Goal: Information Seeking & Learning: Check status

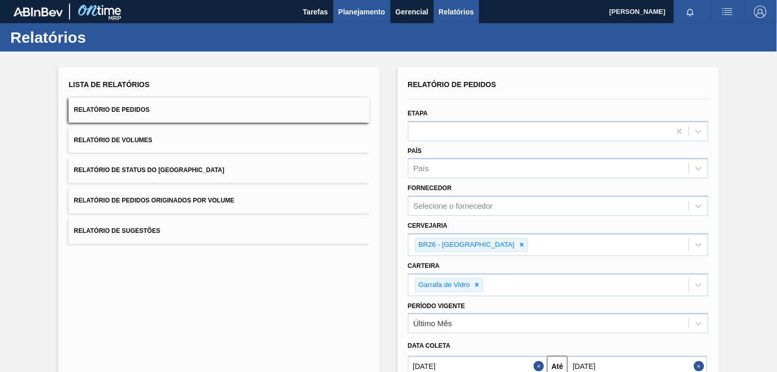
click at [356, 17] on span "Planejamento" at bounding box center [361, 12] width 47 height 12
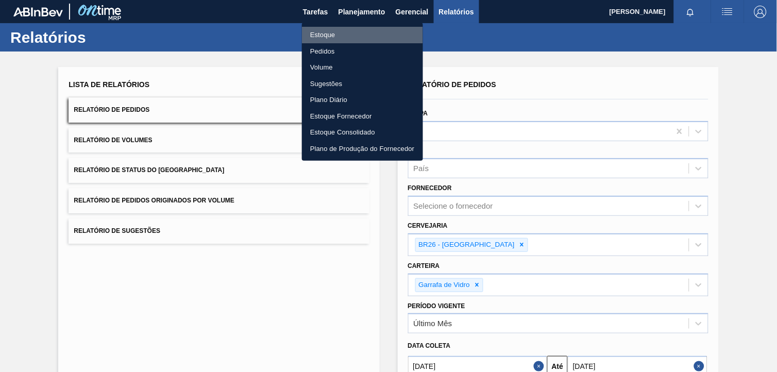
click at [368, 33] on li "Estoque" at bounding box center [362, 35] width 121 height 16
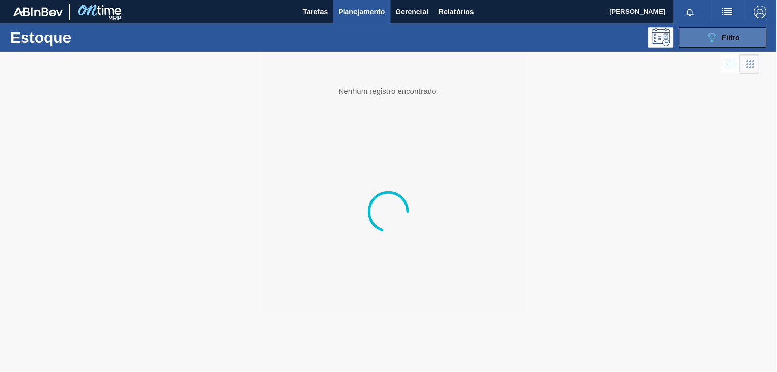
click at [740, 33] on span "Filtro" at bounding box center [731, 37] width 18 height 8
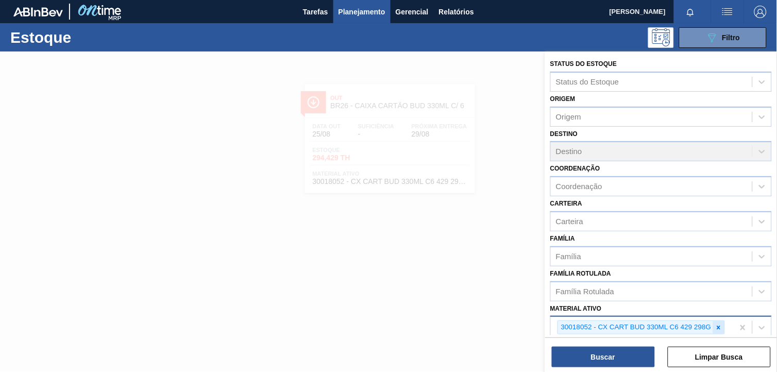
click at [719, 324] on icon at bounding box center [718, 327] width 7 height 7
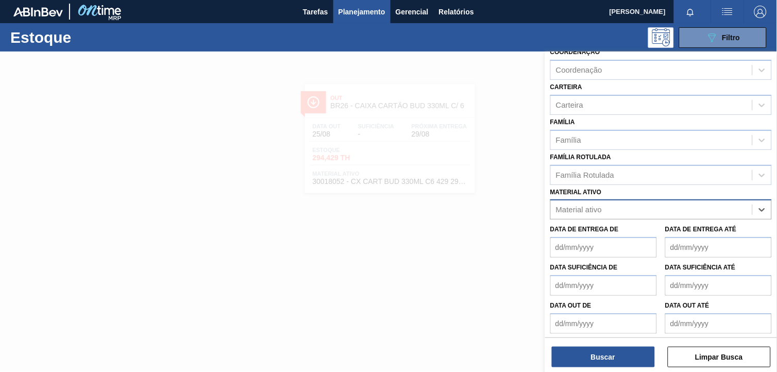
paste ativo "30029927"
type ativo "30029927"
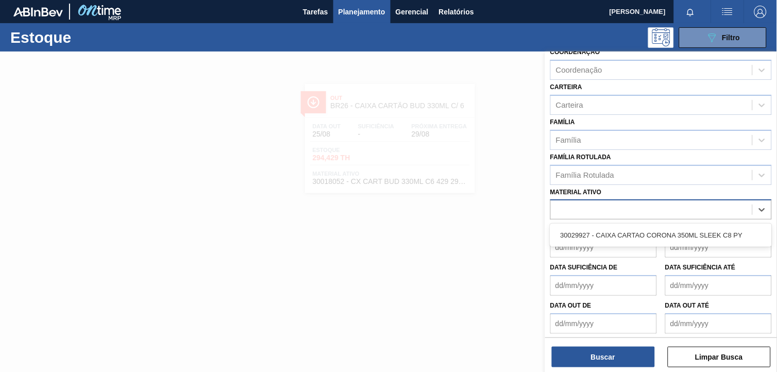
scroll to position [131, 0]
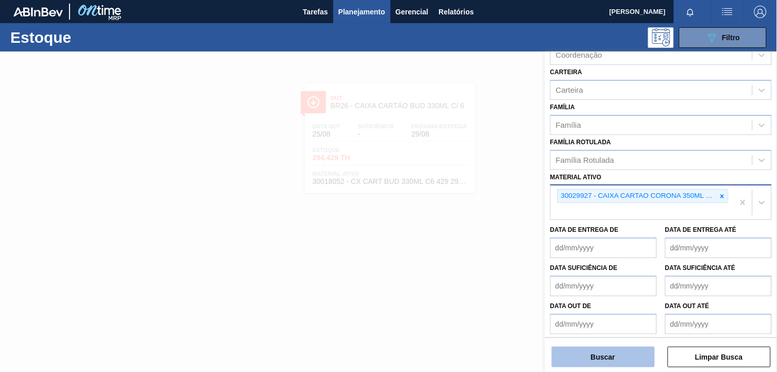
click at [588, 351] on button "Buscar" at bounding box center [603, 357] width 103 height 21
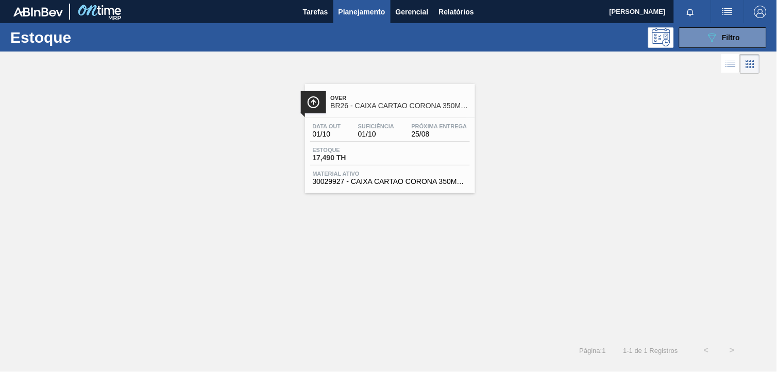
click at [354, 120] on div "Data [DATE] Suficiência 01/10 Próxima Entrega 25/08 Estoque 17,490 TH Material …" at bounding box center [390, 153] width 170 height 70
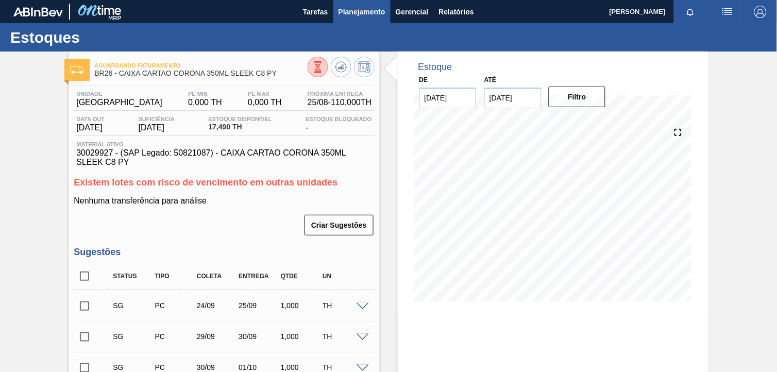
click at [355, 16] on span "Planejamento" at bounding box center [361, 12] width 47 height 12
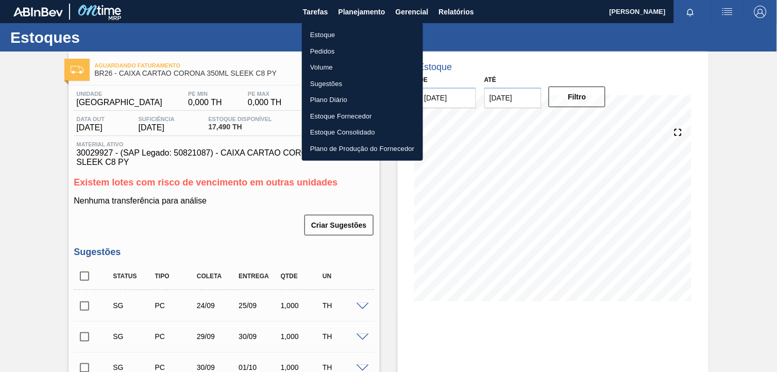
click at [354, 26] on ul "Estoque Pedidos Volume Sugestões Plano Diário Estoque Fornecedor Estoque Consol…" at bounding box center [362, 92] width 121 height 138
click at [364, 31] on li "Estoque" at bounding box center [362, 35] width 121 height 16
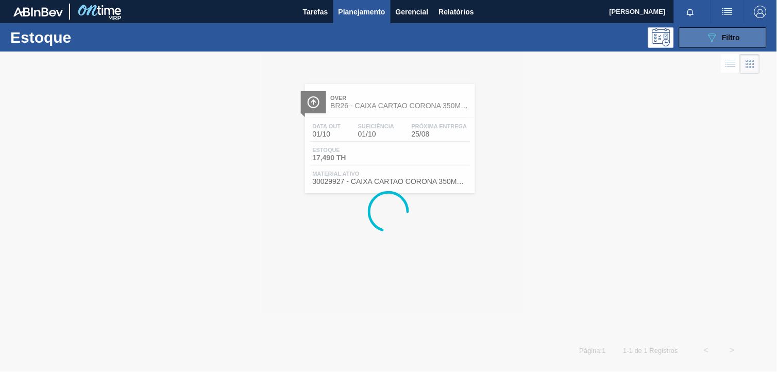
click at [701, 42] on button "089F7B8B-B2A5-4AFE-B5C0-19BA573D28AC Filtro" at bounding box center [723, 37] width 88 height 21
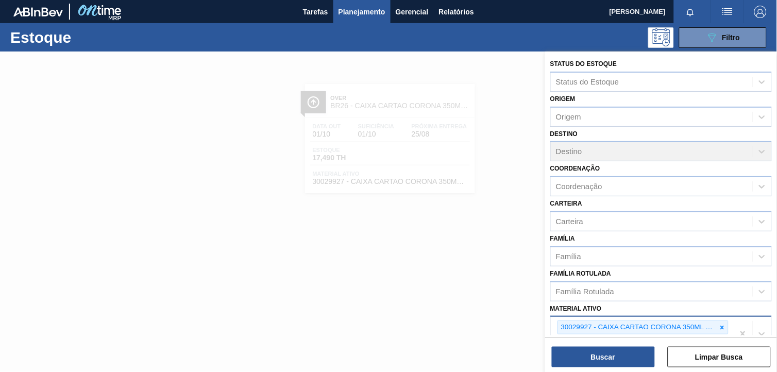
scroll to position [131, 0]
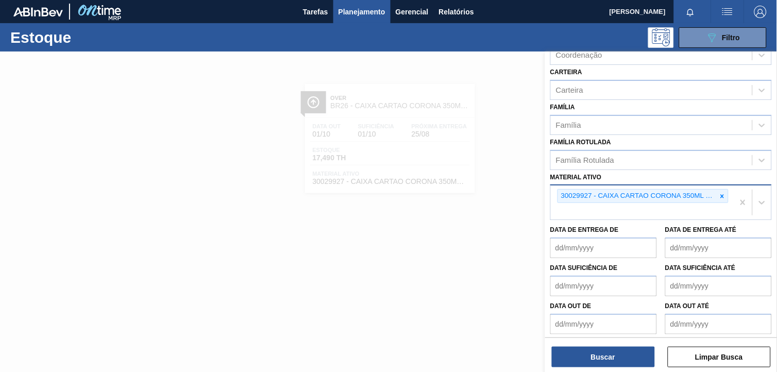
click at [717, 196] on div at bounding box center [722, 196] width 11 height 13
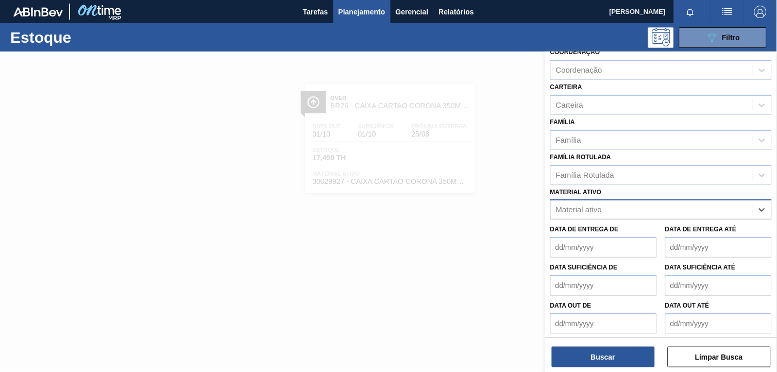
paste ativo "30009353"
type ativo "30009353"
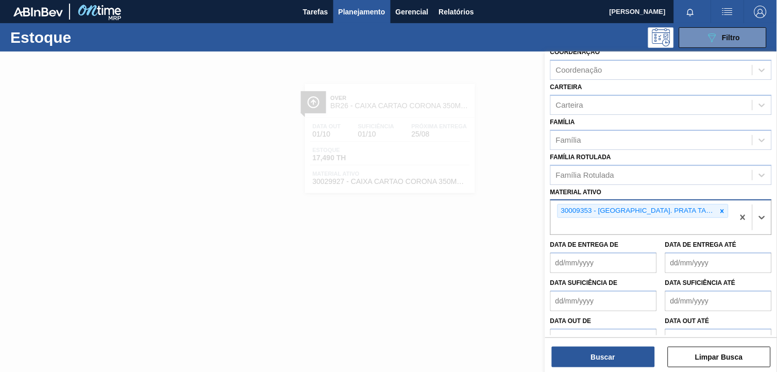
scroll to position [131, 0]
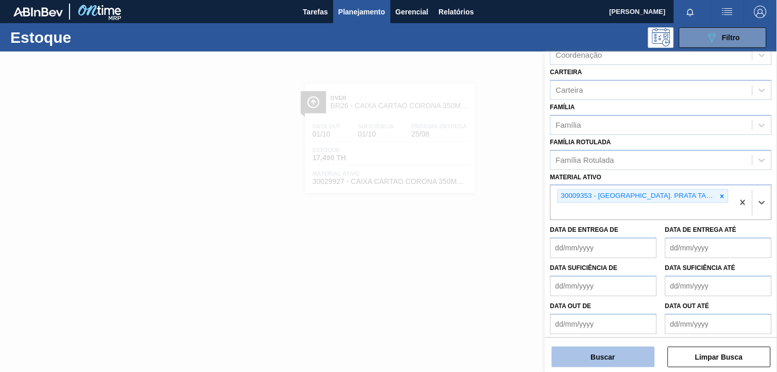
click at [603, 359] on button "Buscar" at bounding box center [603, 357] width 103 height 21
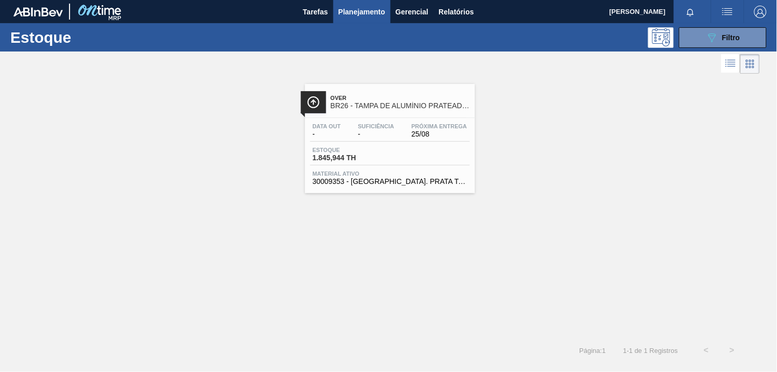
click at [421, 162] on div "Estoque 1.845,944 TH" at bounding box center [390, 156] width 160 height 19
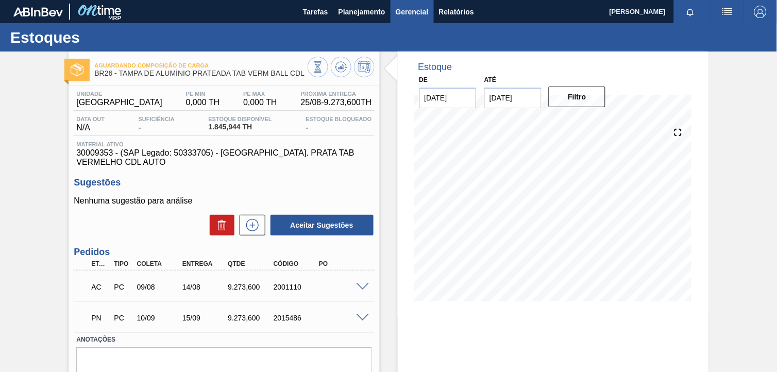
click at [391, 4] on button "Gerencial" at bounding box center [412, 11] width 43 height 23
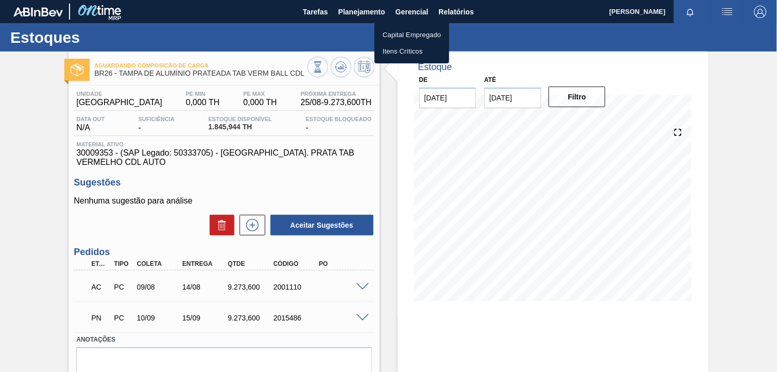
click at [362, 24] on div at bounding box center [388, 186] width 777 height 372
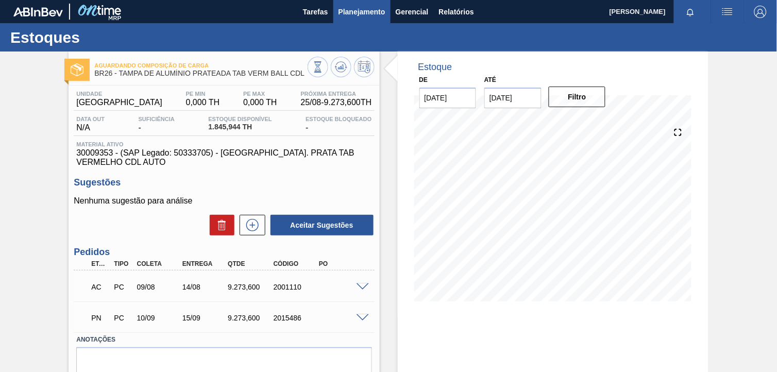
click at [359, 9] on span "Planejamento" at bounding box center [361, 12] width 47 height 12
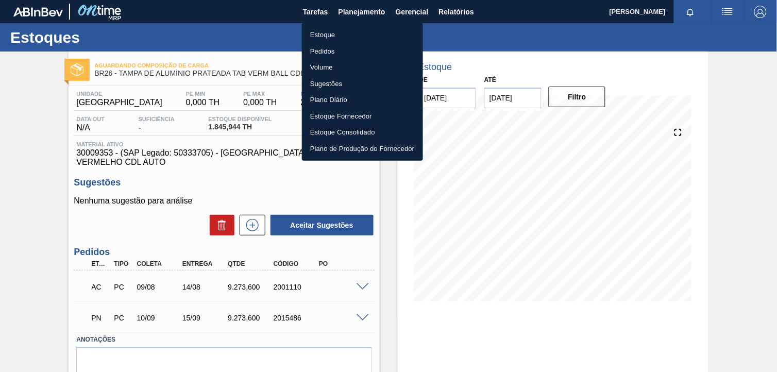
click at [359, 29] on li "Estoque" at bounding box center [362, 35] width 121 height 16
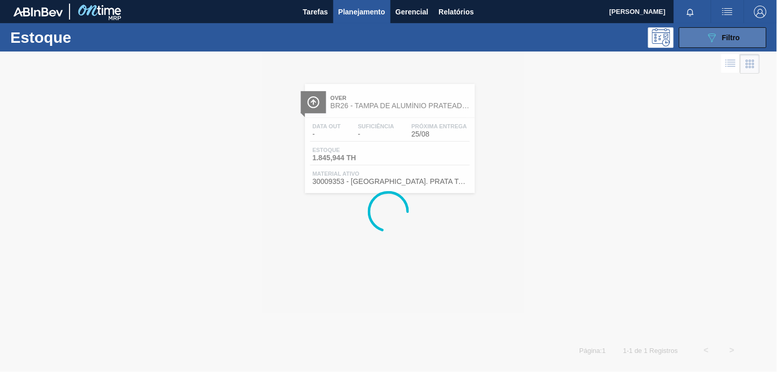
click at [704, 42] on button "089F7B8B-B2A5-4AFE-B5C0-19BA573D28AC Filtro" at bounding box center [723, 37] width 88 height 21
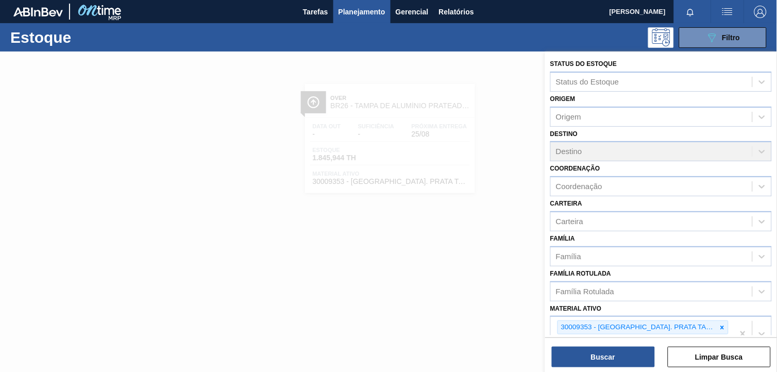
scroll to position [131, 0]
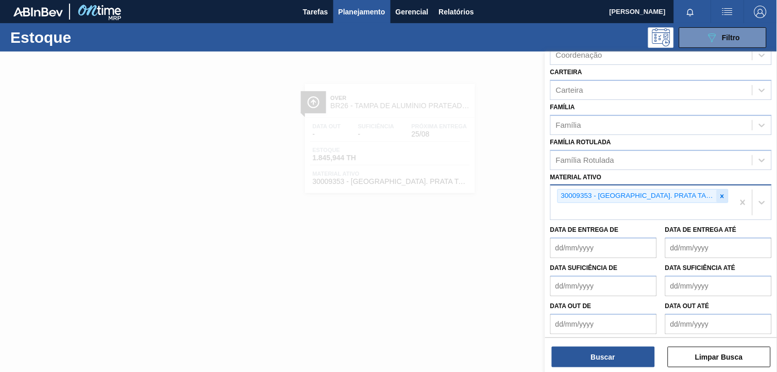
click at [721, 194] on icon at bounding box center [722, 196] width 7 height 7
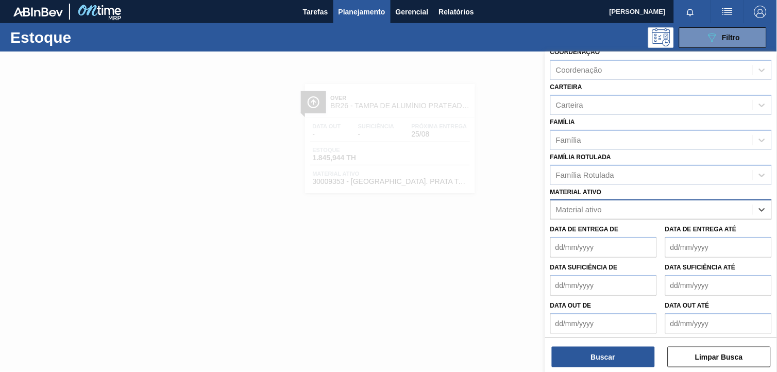
paste ativo "30030072"
type ativo "30030072"
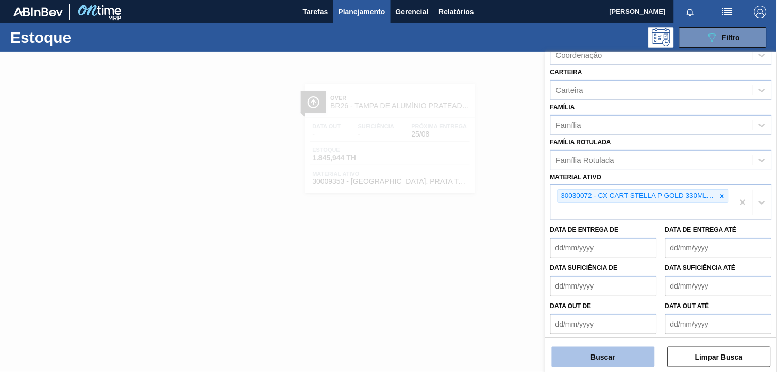
click at [613, 361] on button "Buscar" at bounding box center [603, 357] width 103 height 21
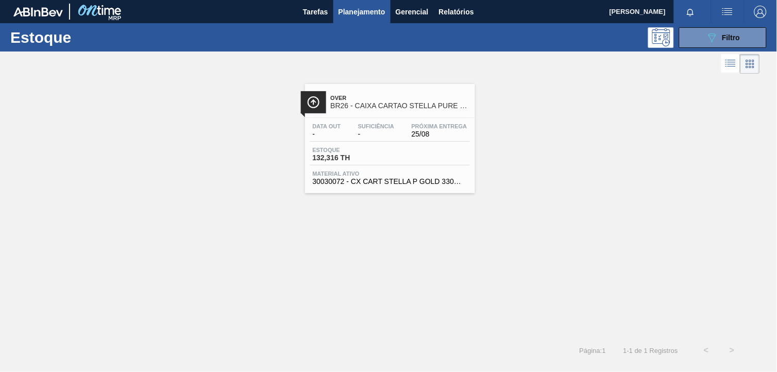
click at [398, 157] on div "Estoque 132,316 TH" at bounding box center [390, 156] width 160 height 19
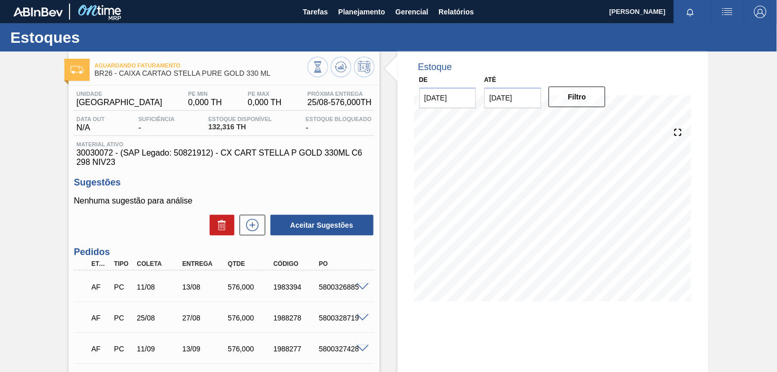
scroll to position [106, 0]
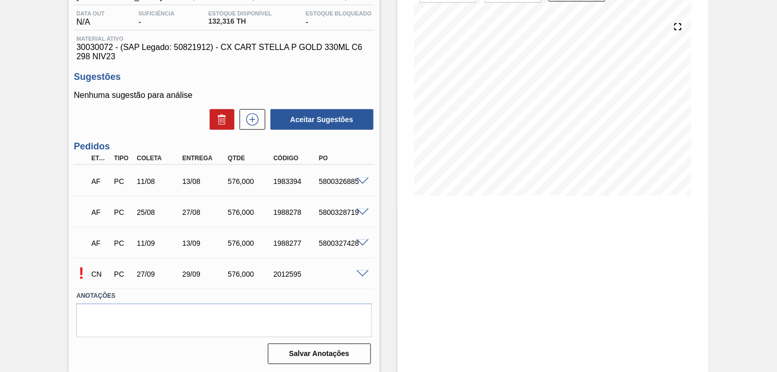
click at [359, 268] on div "! CN PC 27/09 29/09 576,000 2012595" at bounding box center [224, 273] width 300 height 26
click at [359, 270] on span at bounding box center [363, 274] width 12 height 8
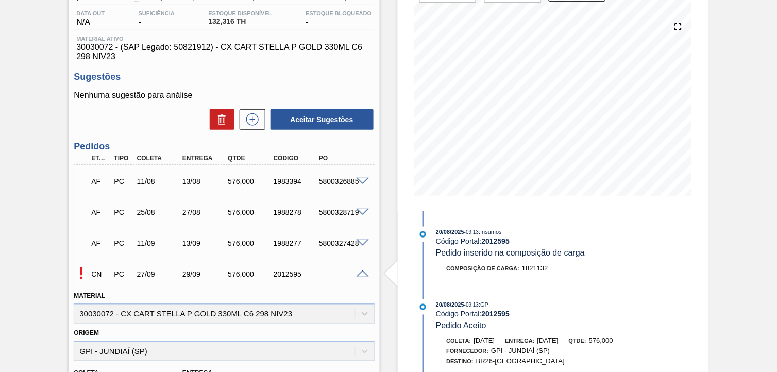
scroll to position [0, 0]
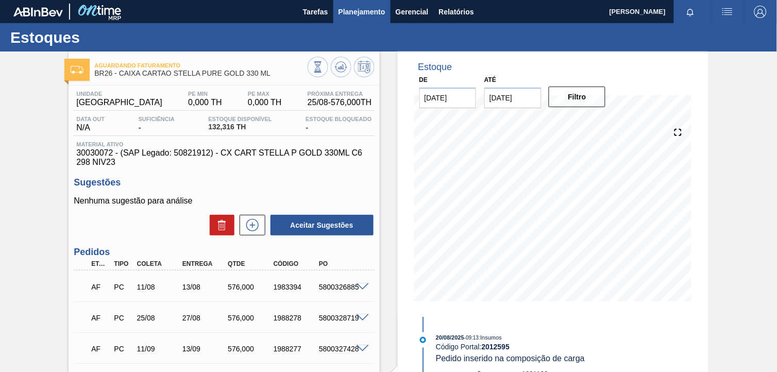
click at [367, 11] on span "Planejamento" at bounding box center [361, 12] width 47 height 12
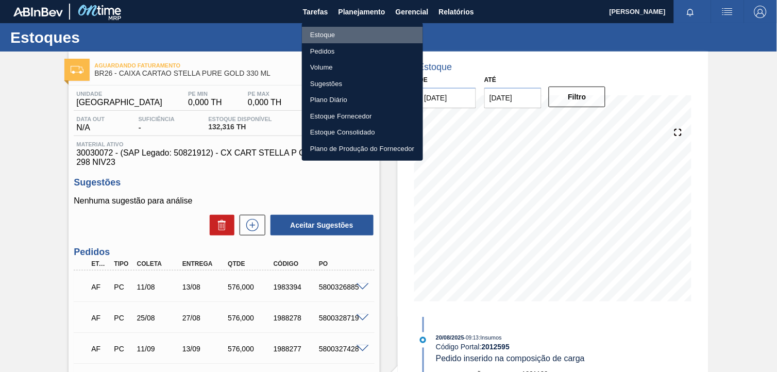
click at [372, 29] on li "Estoque" at bounding box center [362, 35] width 121 height 16
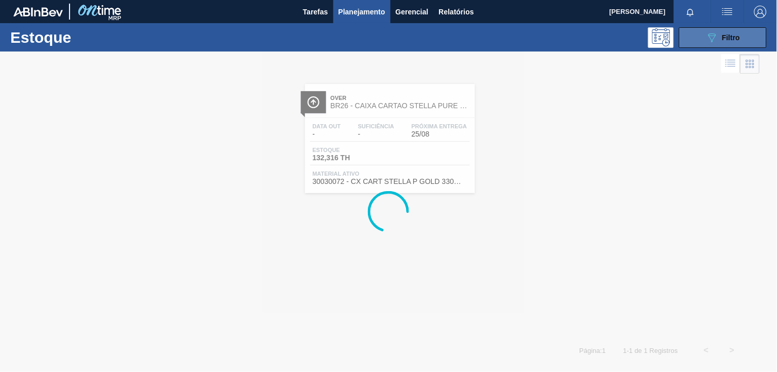
click at [697, 39] on button "089F7B8B-B2A5-4AFE-B5C0-19BA573D28AC Filtro" at bounding box center [723, 37] width 88 height 21
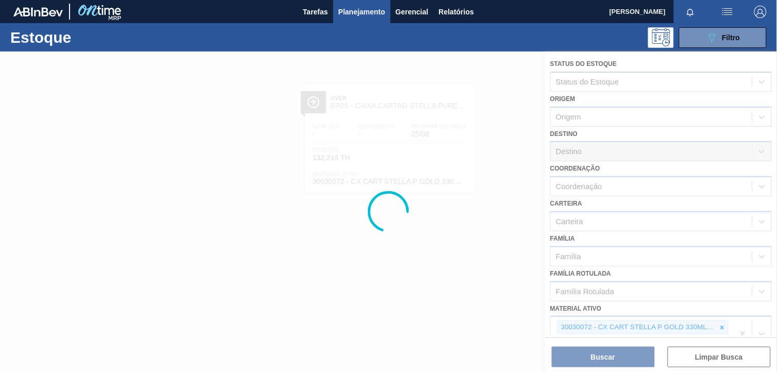
click at [722, 323] on div at bounding box center [388, 212] width 777 height 320
click at [719, 322] on div at bounding box center [388, 212] width 777 height 320
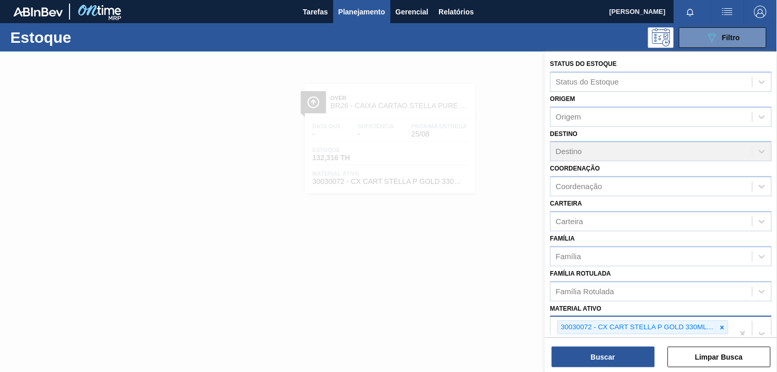
scroll to position [131, 0]
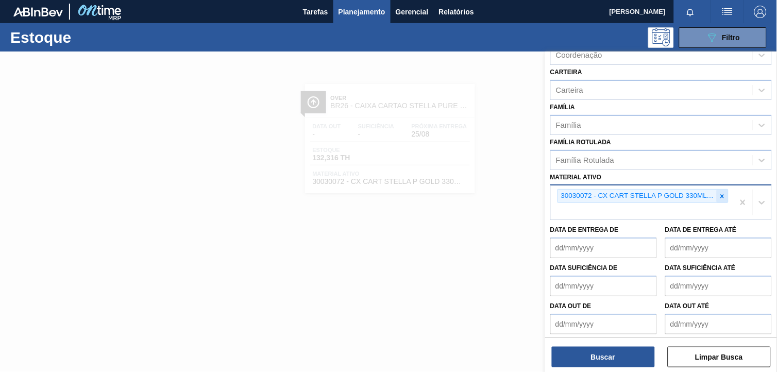
click at [723, 193] on icon at bounding box center [722, 196] width 7 height 7
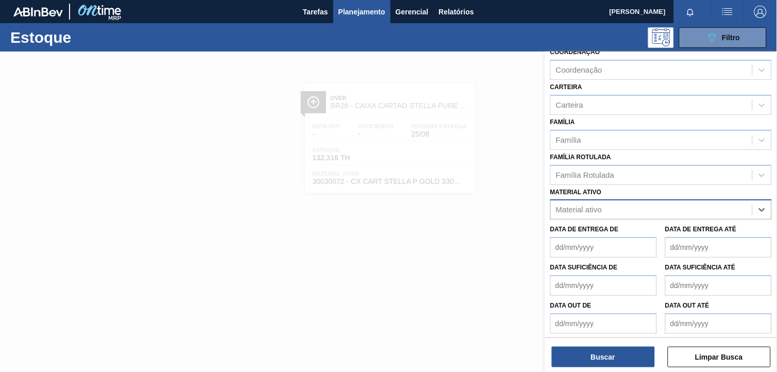
paste ativo "20008538"
type ativo "20008538"
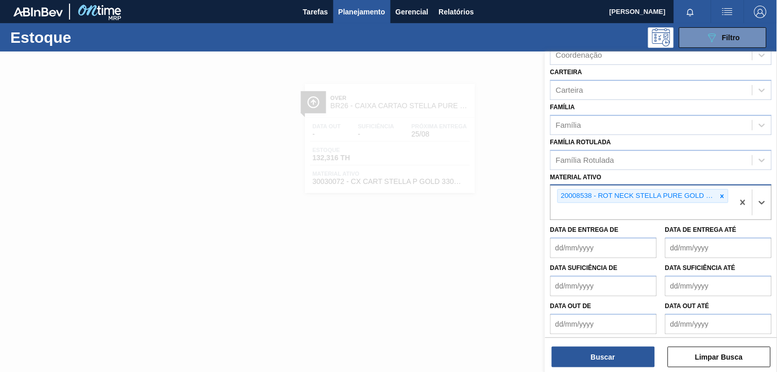
drag, startPoint x: 577, startPoint y: 358, endPoint x: 575, endPoint y: 337, distance: 20.7
click at [582, 349] on button "Buscar" at bounding box center [603, 357] width 103 height 21
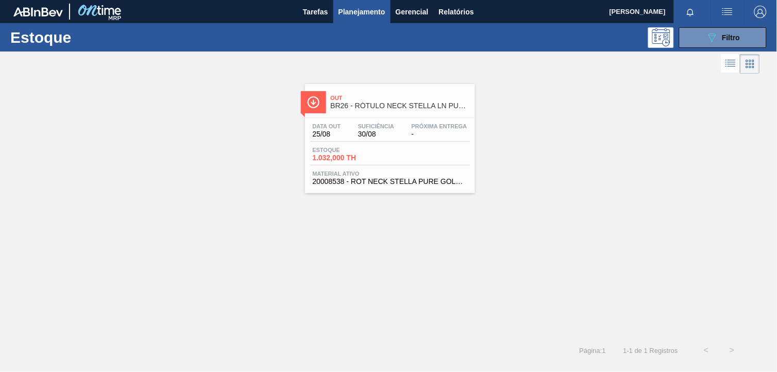
click at [435, 142] on div "Data [DATE] Suficiência 30/08 Próxima Entrega - Estoque 1.032,000 TH Material a…" at bounding box center [390, 153] width 170 height 70
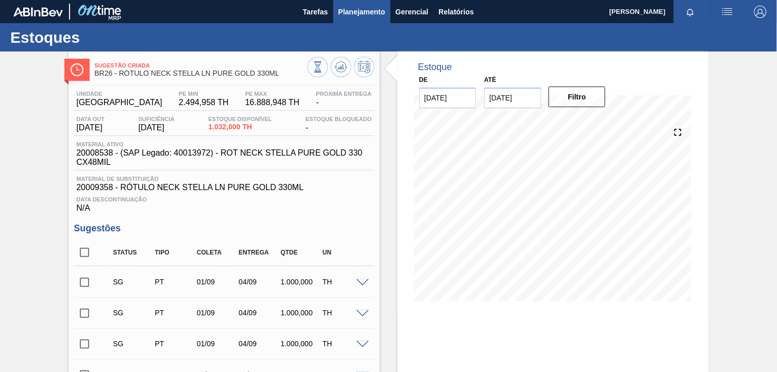
click at [358, 14] on span "Planejamento" at bounding box center [361, 12] width 47 height 12
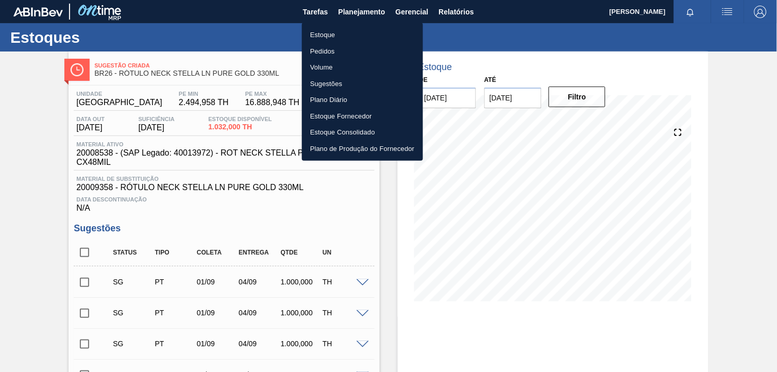
click at [357, 33] on li "Estoque" at bounding box center [362, 35] width 121 height 16
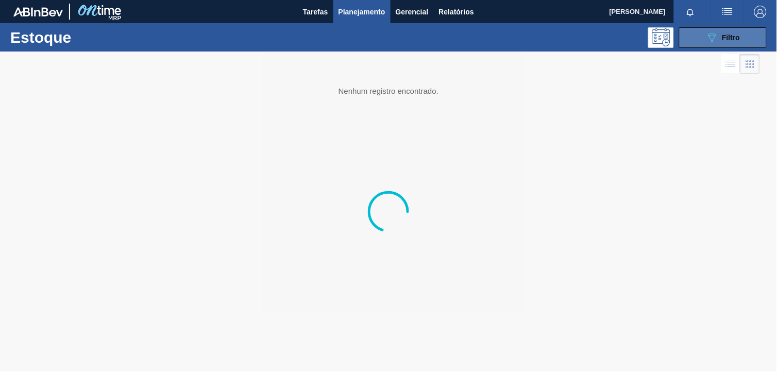
click at [729, 39] on span "Filtro" at bounding box center [731, 37] width 18 height 8
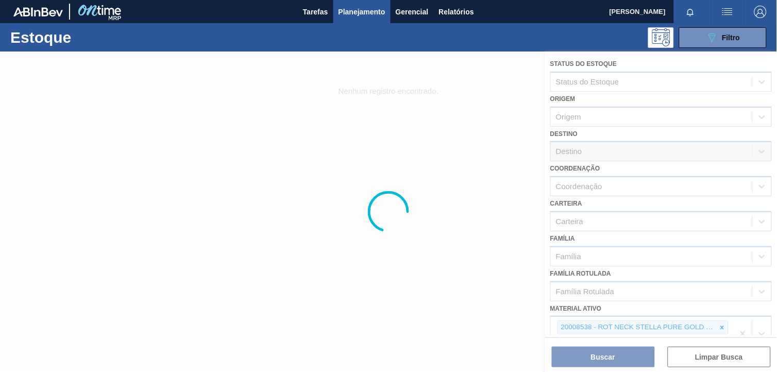
click at [724, 319] on div at bounding box center [388, 212] width 777 height 320
click at [438, 270] on div at bounding box center [388, 212] width 777 height 320
click at [478, 272] on div at bounding box center [388, 212] width 777 height 320
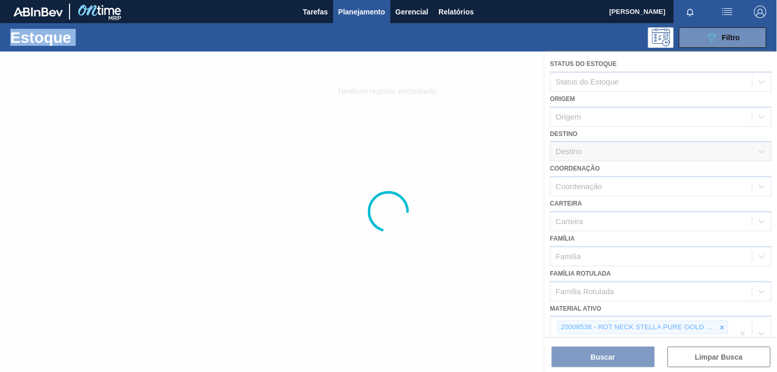
click at [478, 272] on div at bounding box center [388, 212] width 777 height 320
drag, startPoint x: 478, startPoint y: 272, endPoint x: 568, endPoint y: 294, distance: 93.0
click at [568, 294] on div at bounding box center [388, 212] width 777 height 320
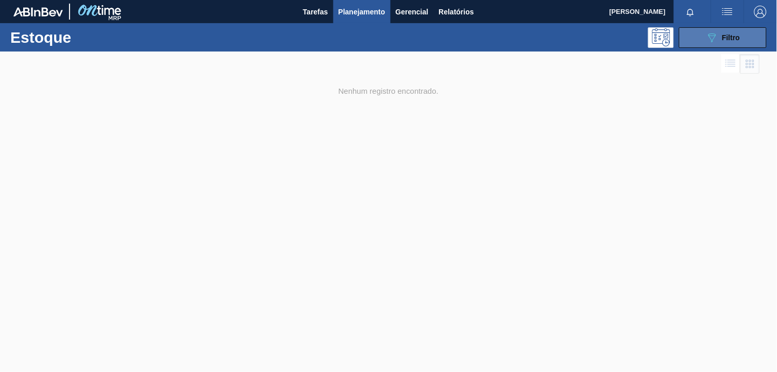
click at [758, 33] on button "089F7B8B-B2A5-4AFE-B5C0-19BA573D28AC Filtro" at bounding box center [723, 37] width 88 height 21
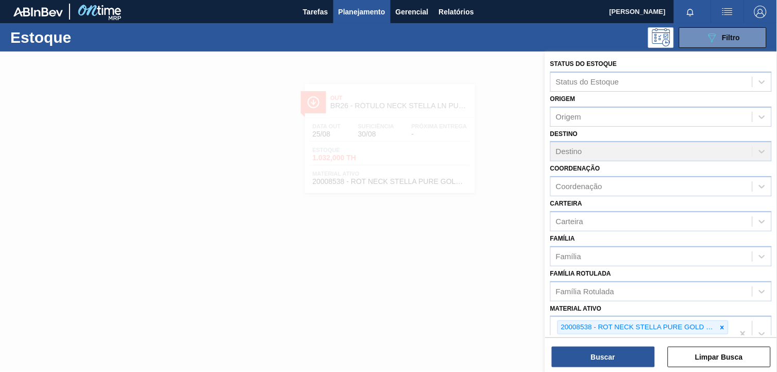
click at [724, 324] on icon at bounding box center [722, 327] width 7 height 7
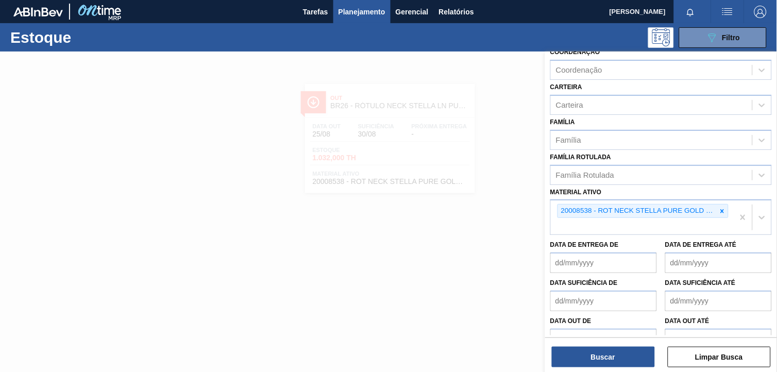
click at [724, 329] on até "Data out até" at bounding box center [718, 339] width 107 height 21
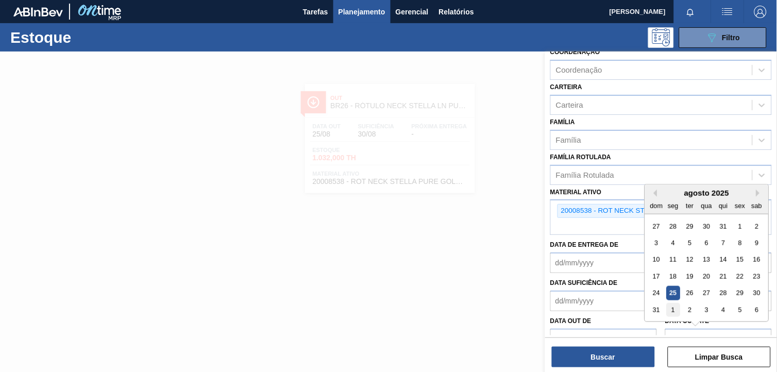
scroll to position [131, 0]
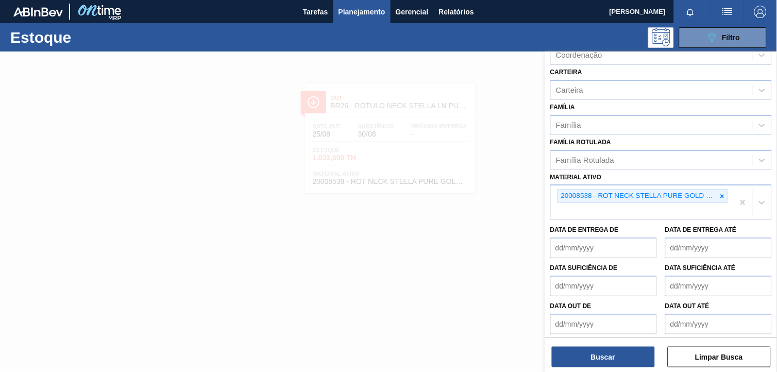
drag, startPoint x: 506, startPoint y: 208, endPoint x: 624, endPoint y: 208, distance: 118.0
click at [509, 205] on div at bounding box center [388, 238] width 777 height 372
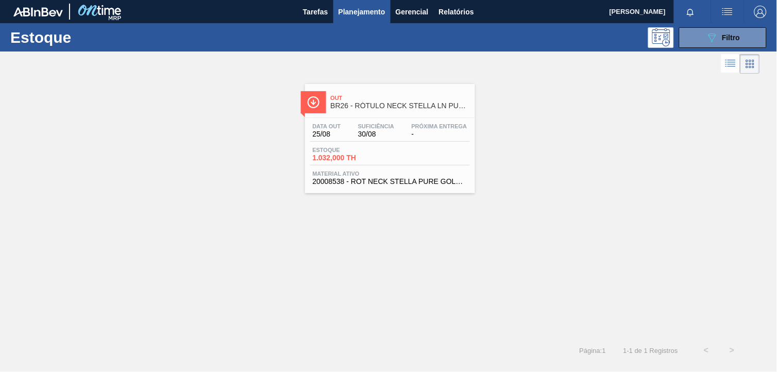
drag, startPoint x: 735, startPoint y: 45, endPoint x: 726, endPoint y: 93, distance: 48.2
click at [734, 45] on button "089F7B8B-B2A5-4AFE-B5C0-19BA573D28AC Filtro" at bounding box center [723, 37] width 88 height 21
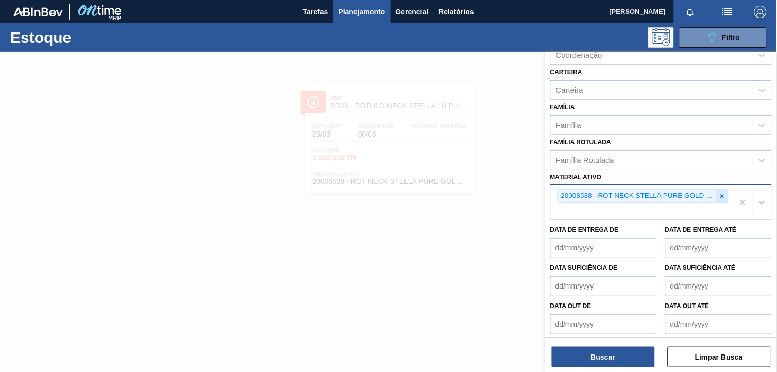
click at [717, 190] on div at bounding box center [722, 196] width 11 height 13
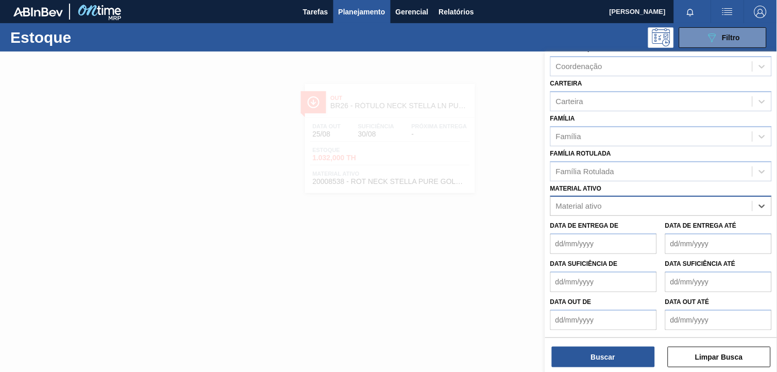
scroll to position [116, 0]
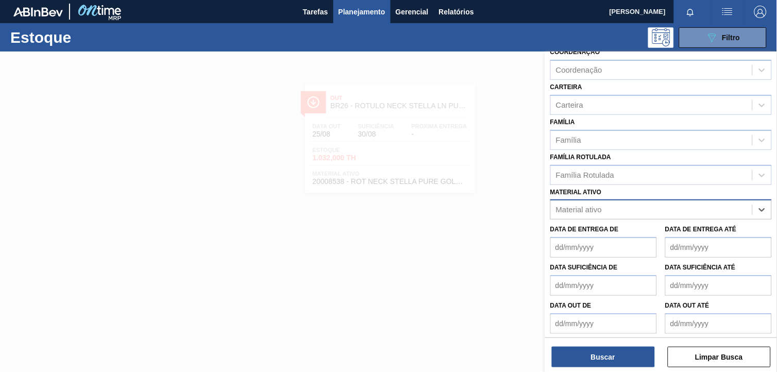
paste ativo "30007403"
type ativo "30007403"
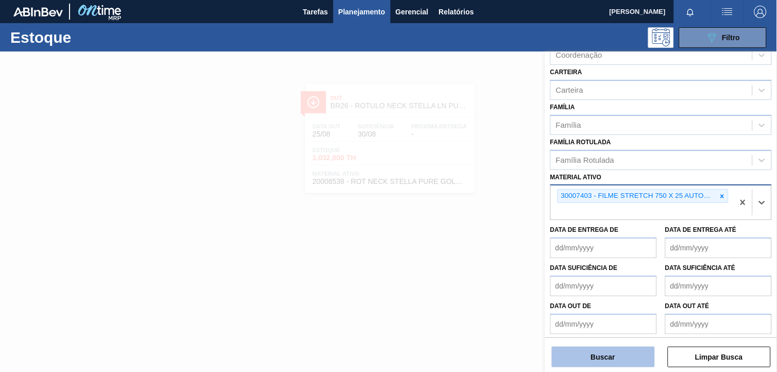
click at [607, 351] on button "Buscar" at bounding box center [603, 357] width 103 height 21
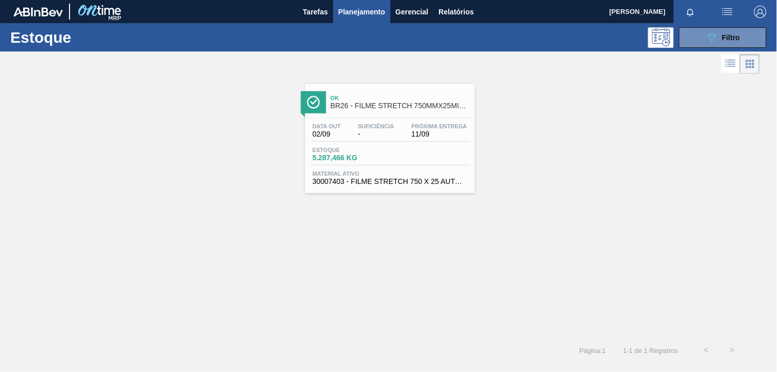
click at [425, 126] on span "Próxima Entrega" at bounding box center [440, 126] width 56 height 6
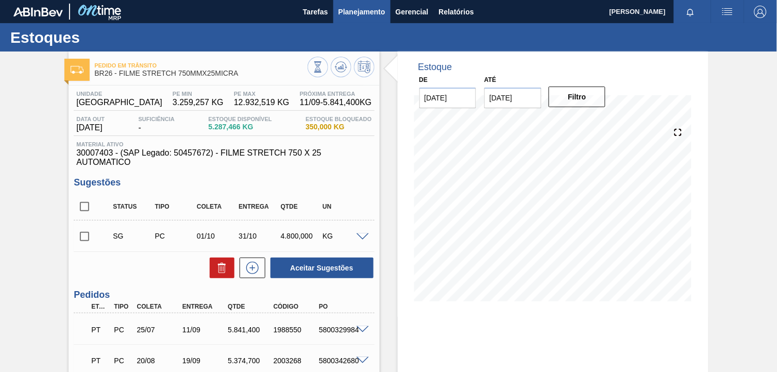
click at [361, 9] on span "Planejamento" at bounding box center [361, 12] width 47 height 12
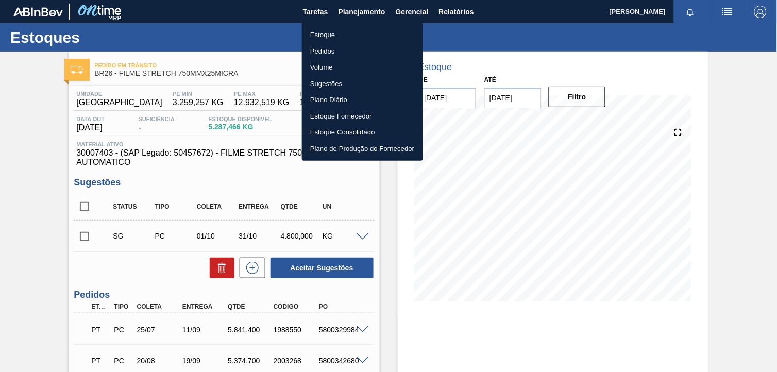
click at [368, 25] on ul "Estoque Pedidos Volume Sugestões Plano Diário Estoque Fornecedor Estoque Consol…" at bounding box center [362, 92] width 121 height 138
click at [389, 33] on li "Estoque" at bounding box center [362, 35] width 121 height 16
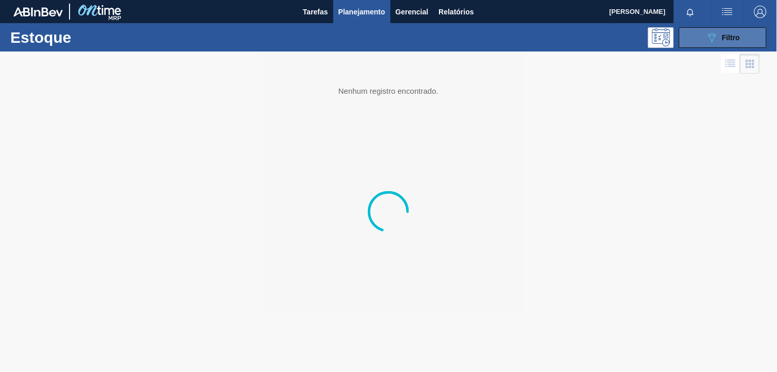
click at [695, 35] on button "089F7B8B-B2A5-4AFE-B5C0-19BA573D28AC Filtro" at bounding box center [723, 37] width 88 height 21
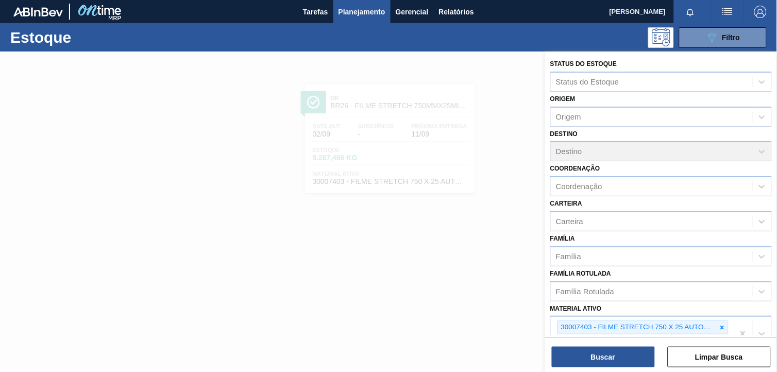
click at [719, 324] on icon at bounding box center [722, 327] width 7 height 7
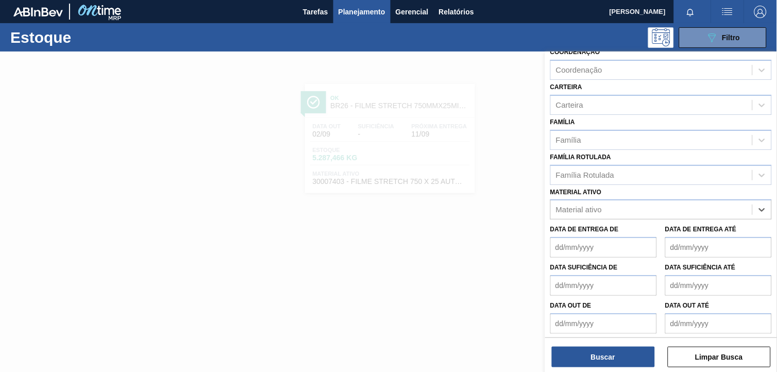
paste ativo "30002293"
type ativo "30002293"
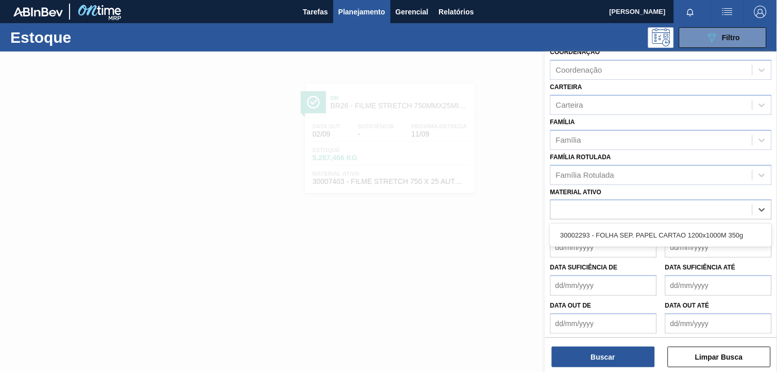
scroll to position [131, 0]
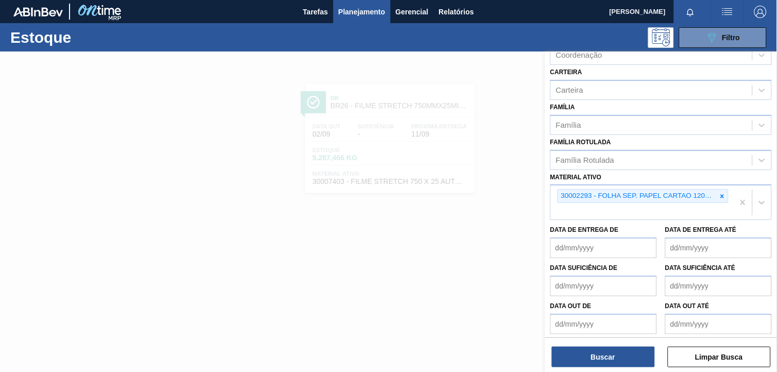
click at [610, 342] on div "Buscar Limpar Busca" at bounding box center [661, 351] width 232 height 29
click at [612, 353] on button "Buscar" at bounding box center [603, 357] width 103 height 21
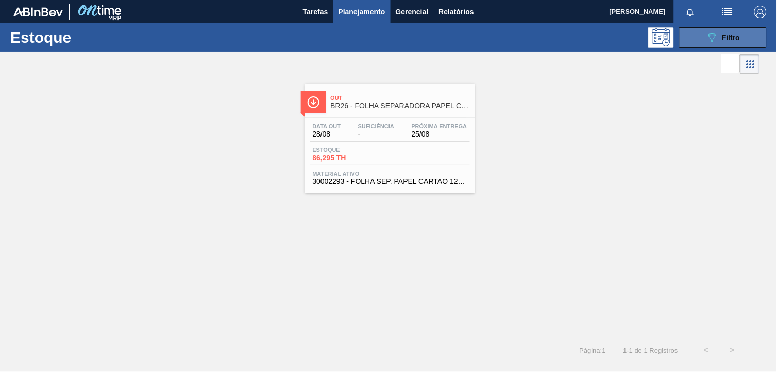
click at [734, 36] on span "Filtro" at bounding box center [731, 37] width 18 height 8
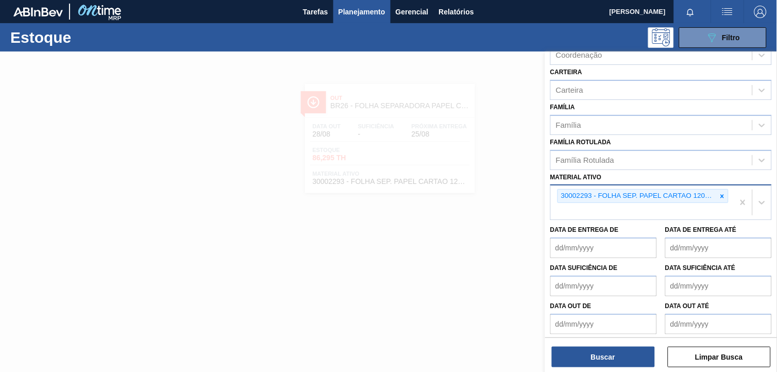
click at [727, 189] on div "30002293 - FOLHA SEP. PAPEL CARTAO 1200x1000M 350g" at bounding box center [642, 196] width 171 height 14
